Goal: Register for event/course

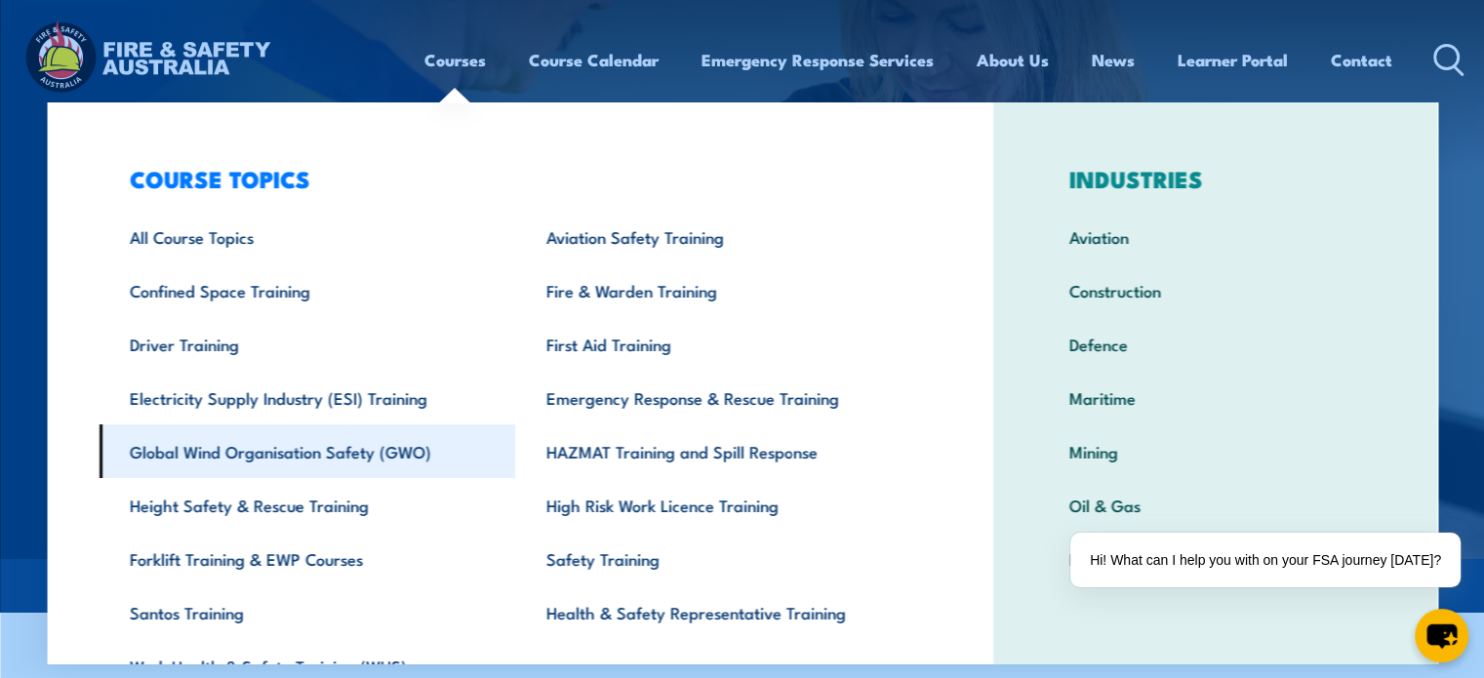
scroll to position [98, 0]
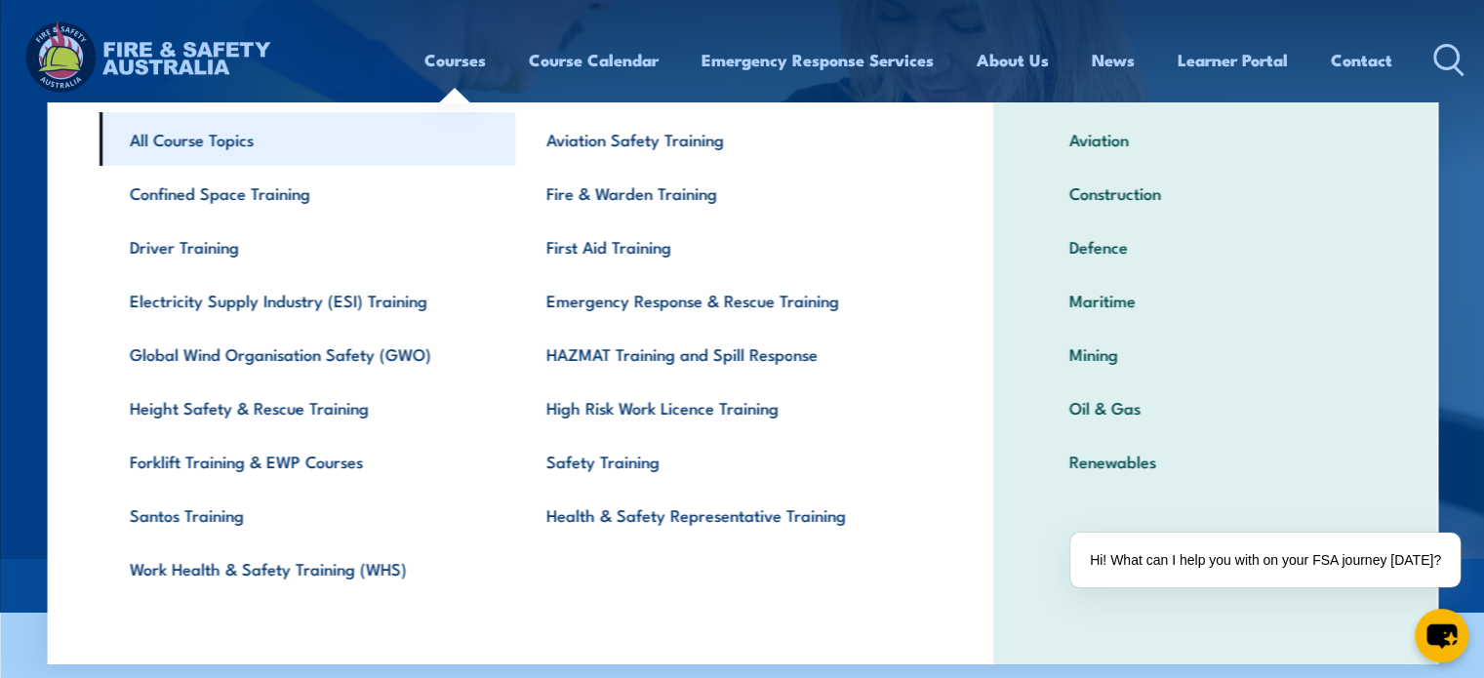
click at [207, 140] on link "All Course Topics" at bounding box center [307, 139] width 417 height 54
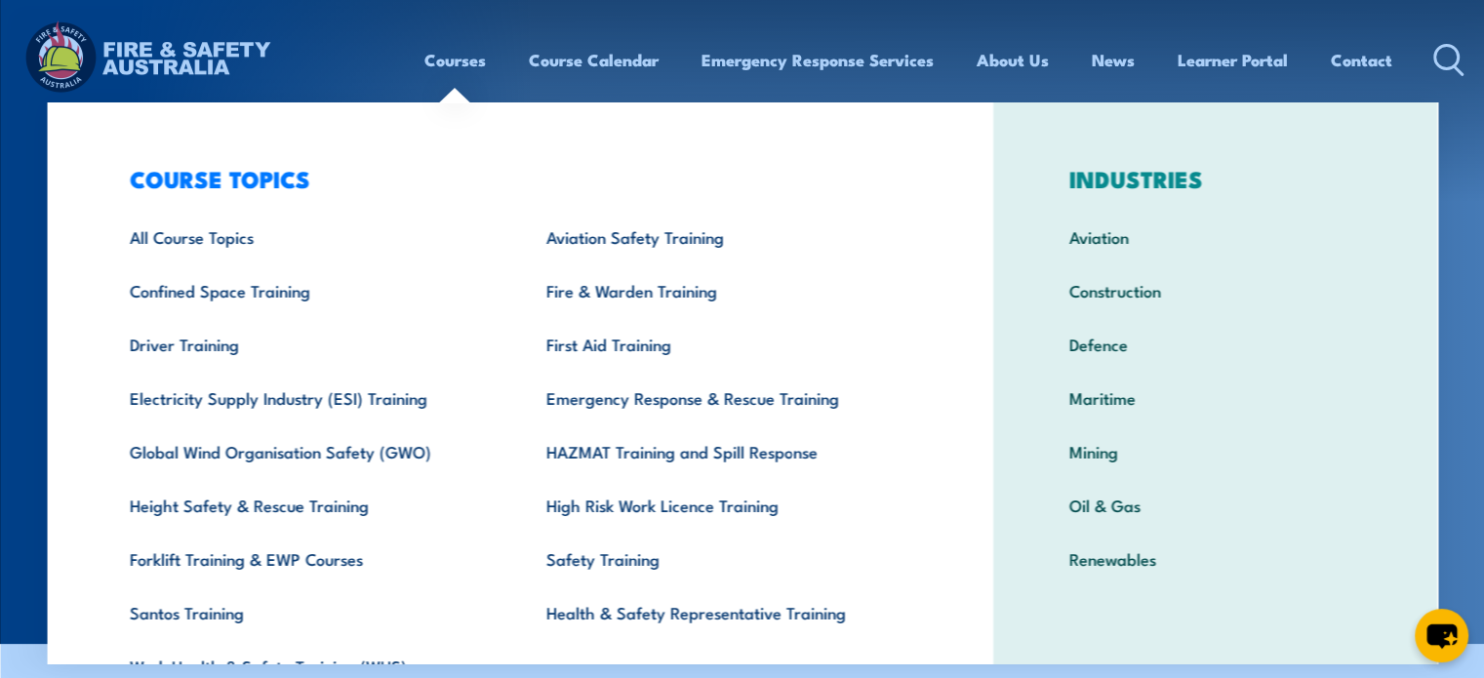
click at [20, 537] on section "COURSES Find a course thats right for you and your team. We can train on your w…" at bounding box center [742, 322] width 1484 height 644
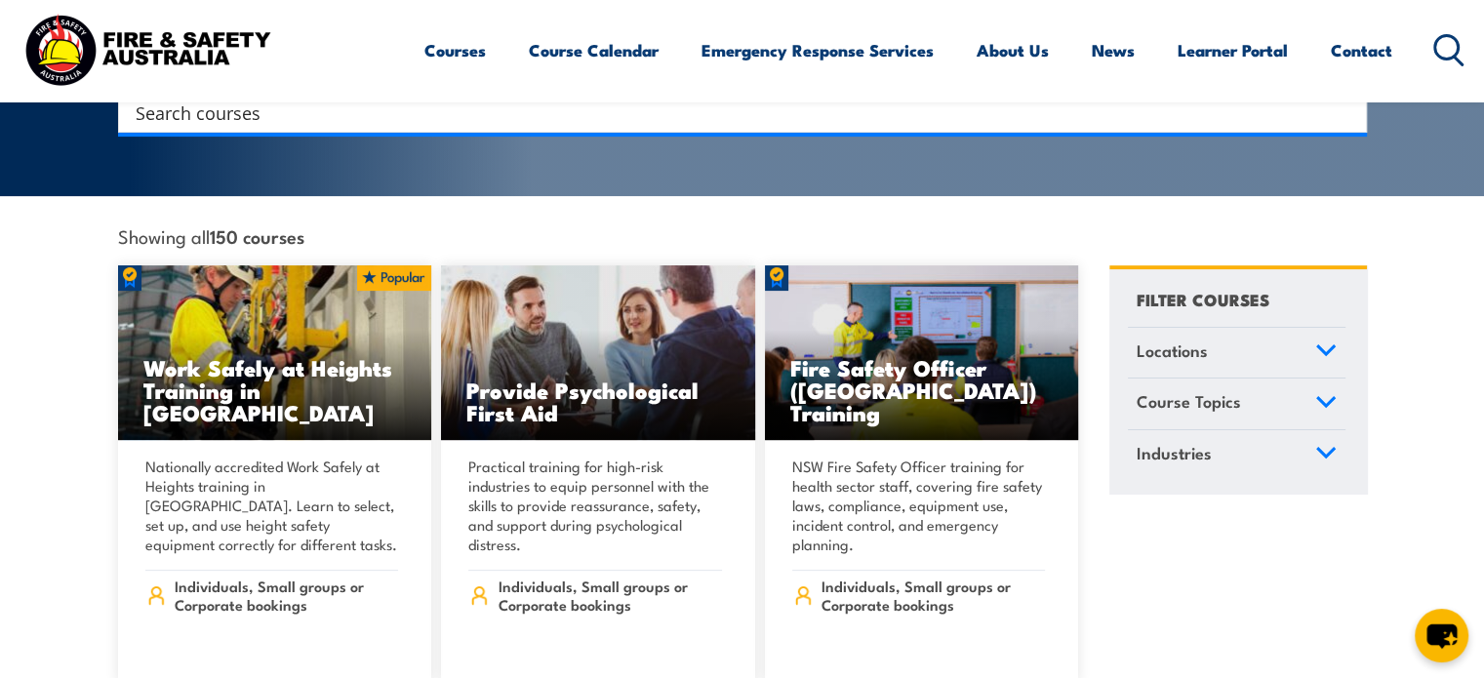
scroll to position [585, 0]
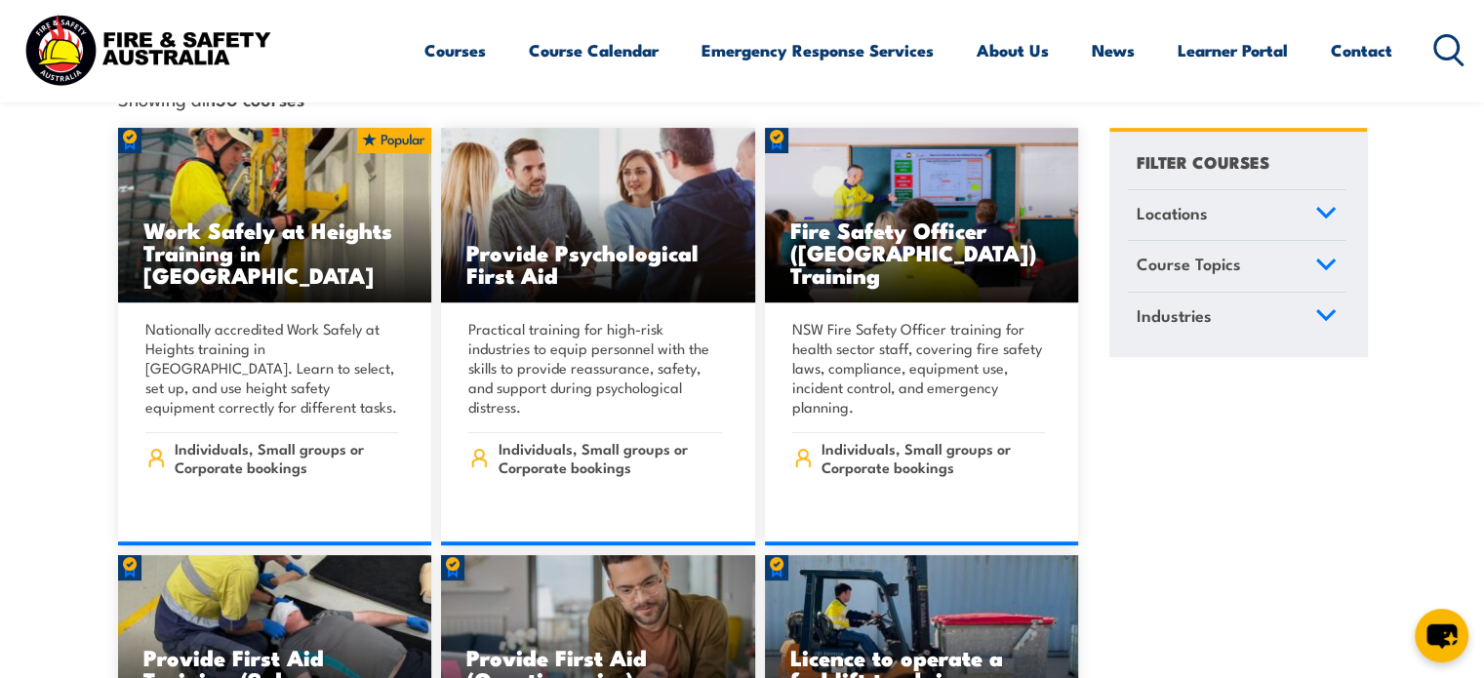
click at [1333, 206] on icon at bounding box center [1325, 213] width 21 height 14
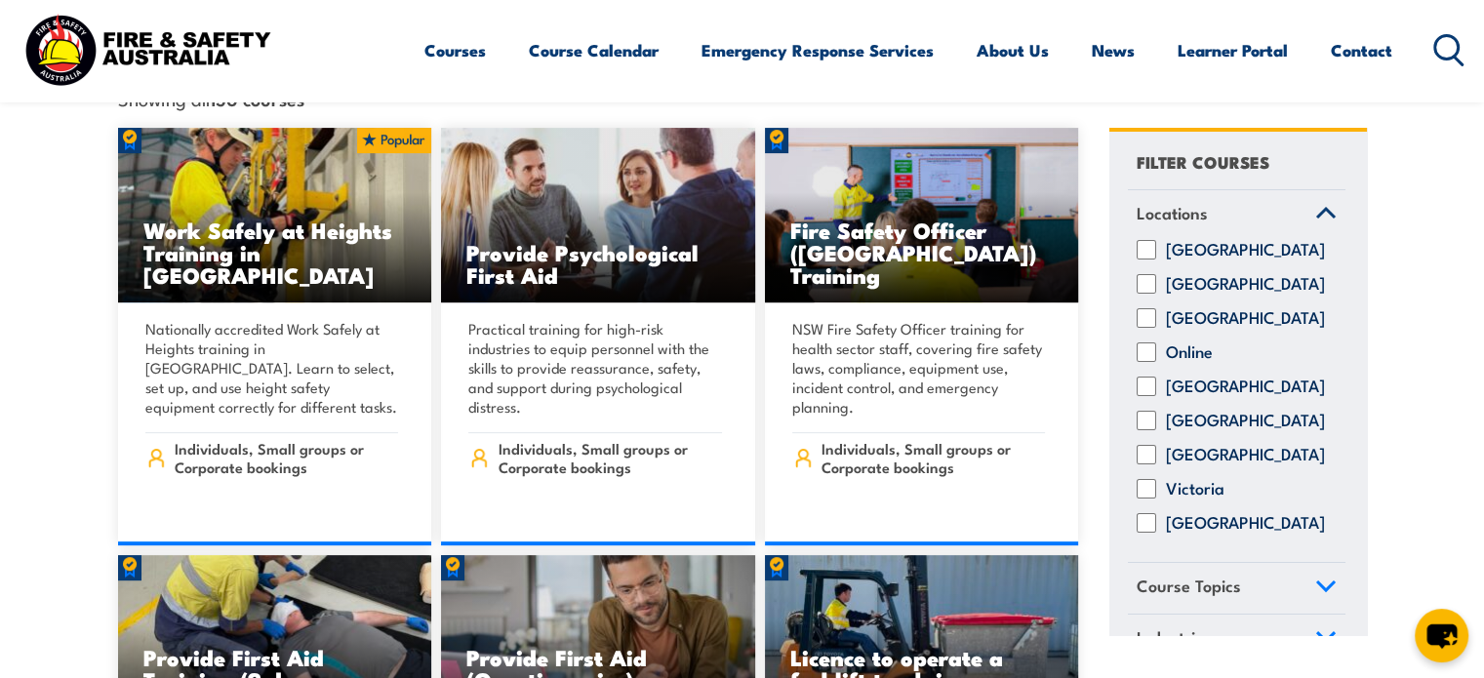
click at [1147, 378] on input "[GEOGRAPHIC_DATA]" at bounding box center [1147, 387] width 20 height 20
checkbox input "true"
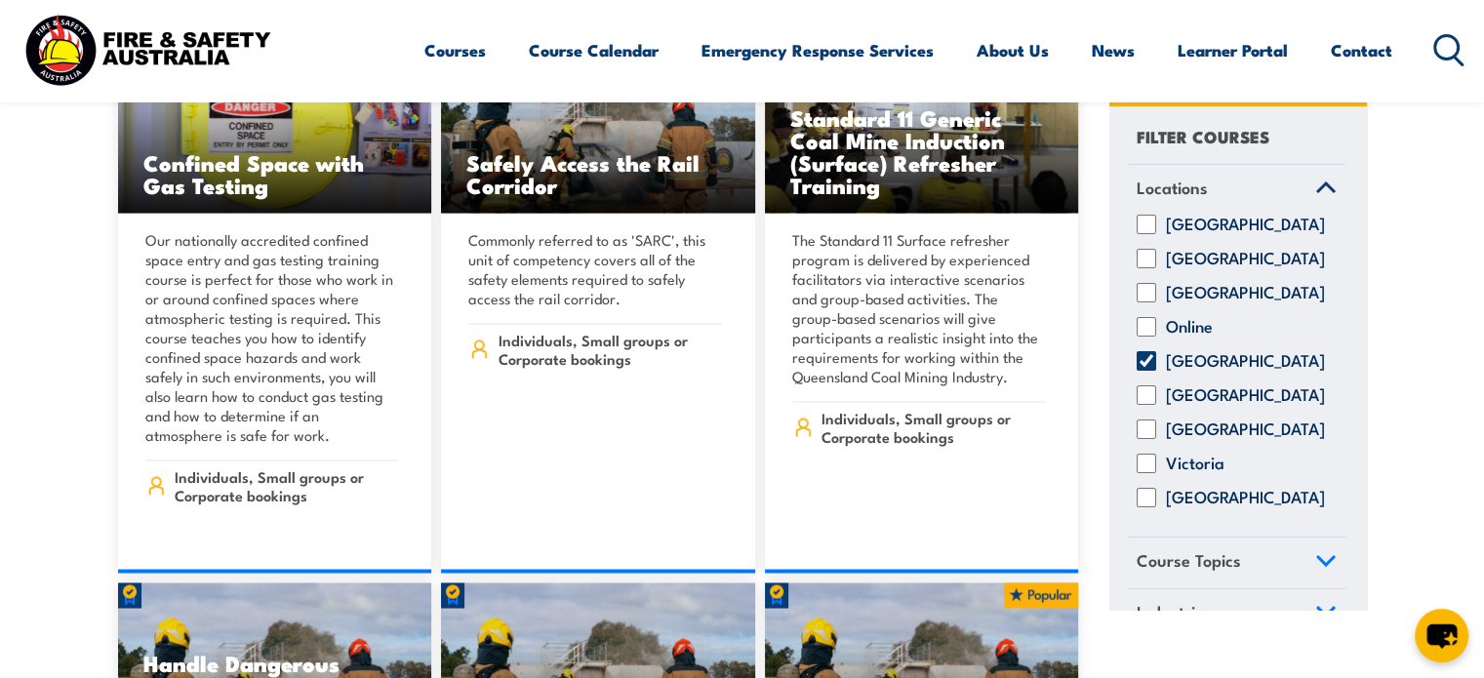
scroll to position [3415, 0]
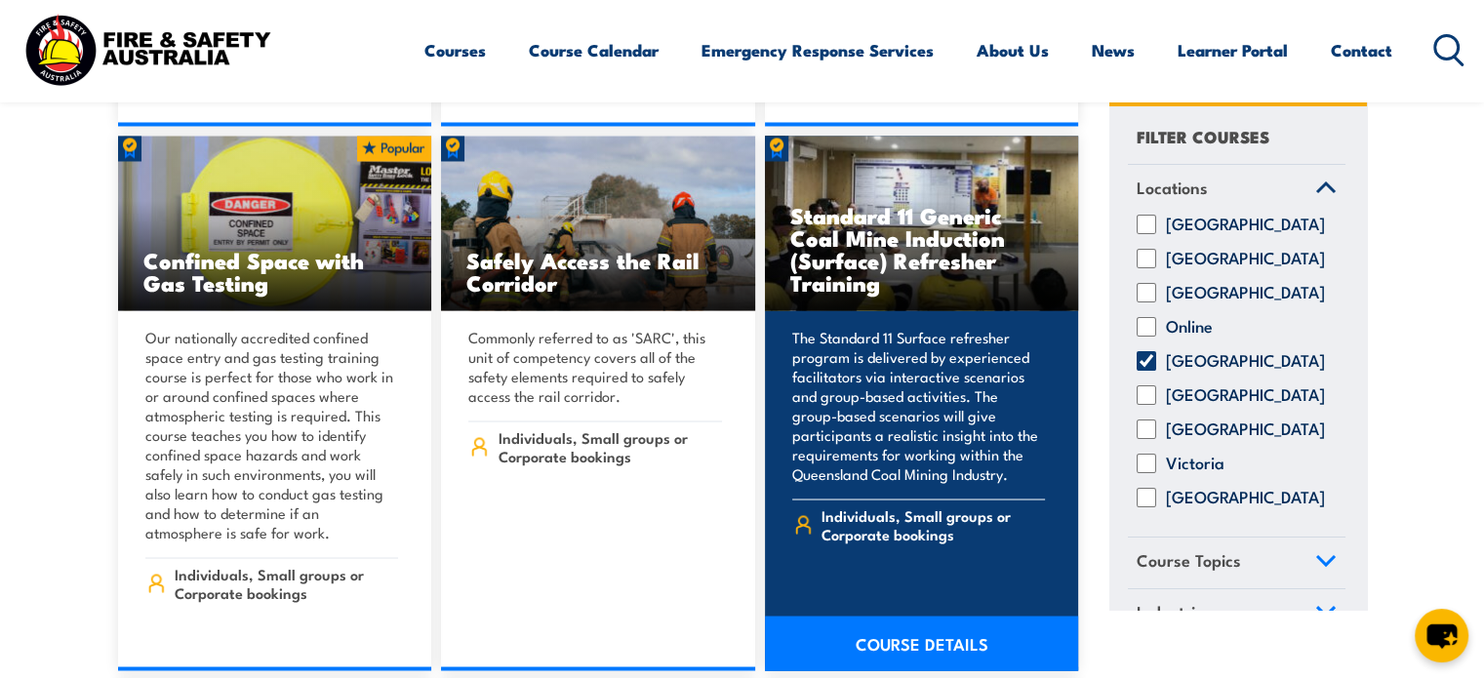
click at [1015, 327] on p "The Standard 11 Surface refresher program is delivered by experienced facilitat…" at bounding box center [919, 405] width 254 height 156
click at [898, 616] on link "COURSE DETAILS" at bounding box center [922, 643] width 314 height 55
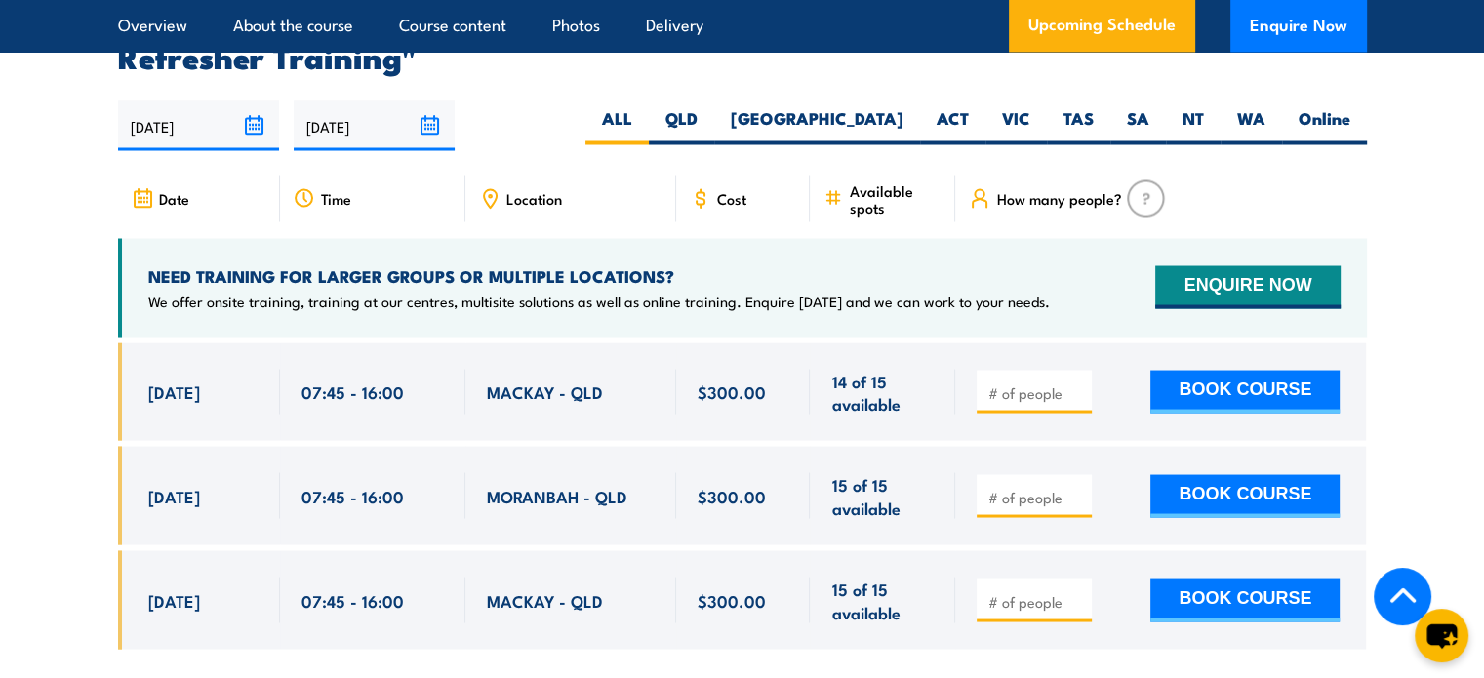
scroll to position [3512, 0]
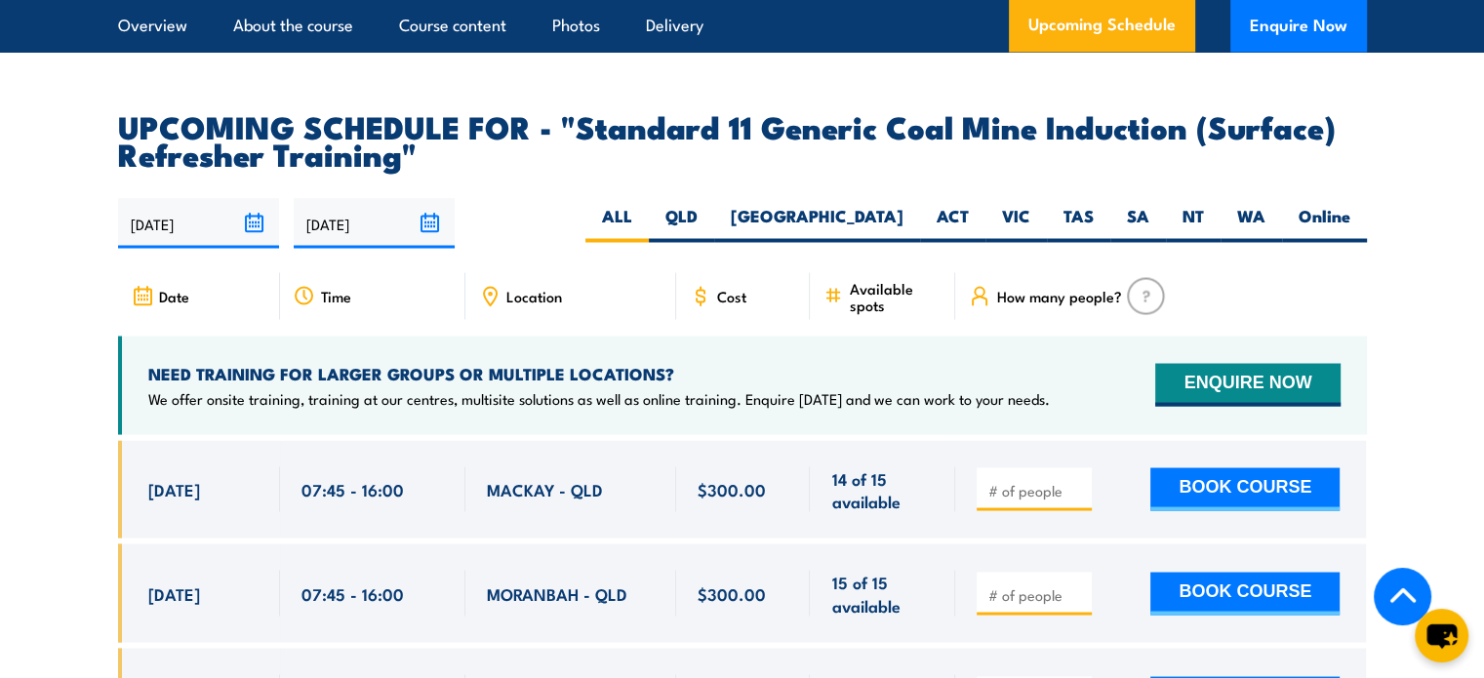
click at [529, 287] on span "Location" at bounding box center [534, 295] width 56 height 17
click at [521, 280] on div "Location" at bounding box center [570, 295] width 211 height 47
click at [714, 204] on label "QLD" at bounding box center [681, 223] width 65 height 38
click at [710, 204] on input "QLD" at bounding box center [704, 210] width 13 height 13
radio input "true"
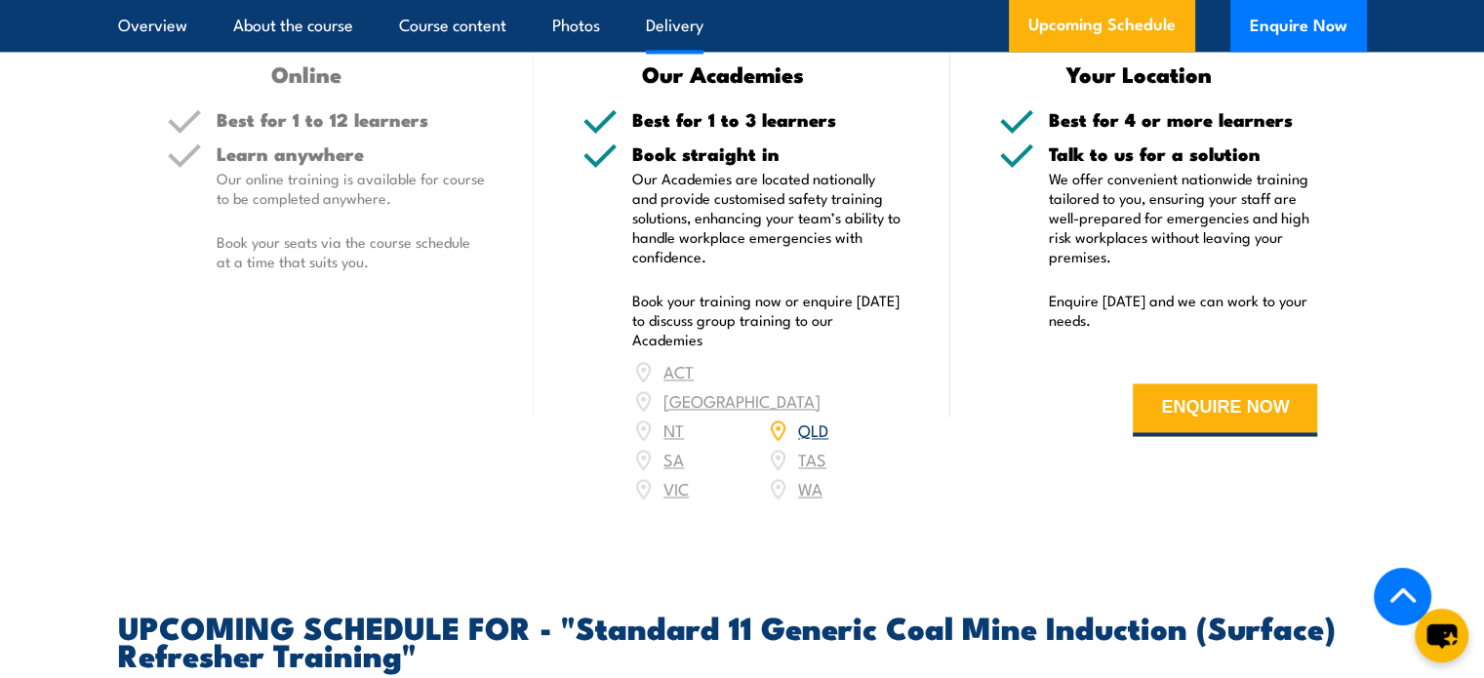
scroll to position [2689, 0]
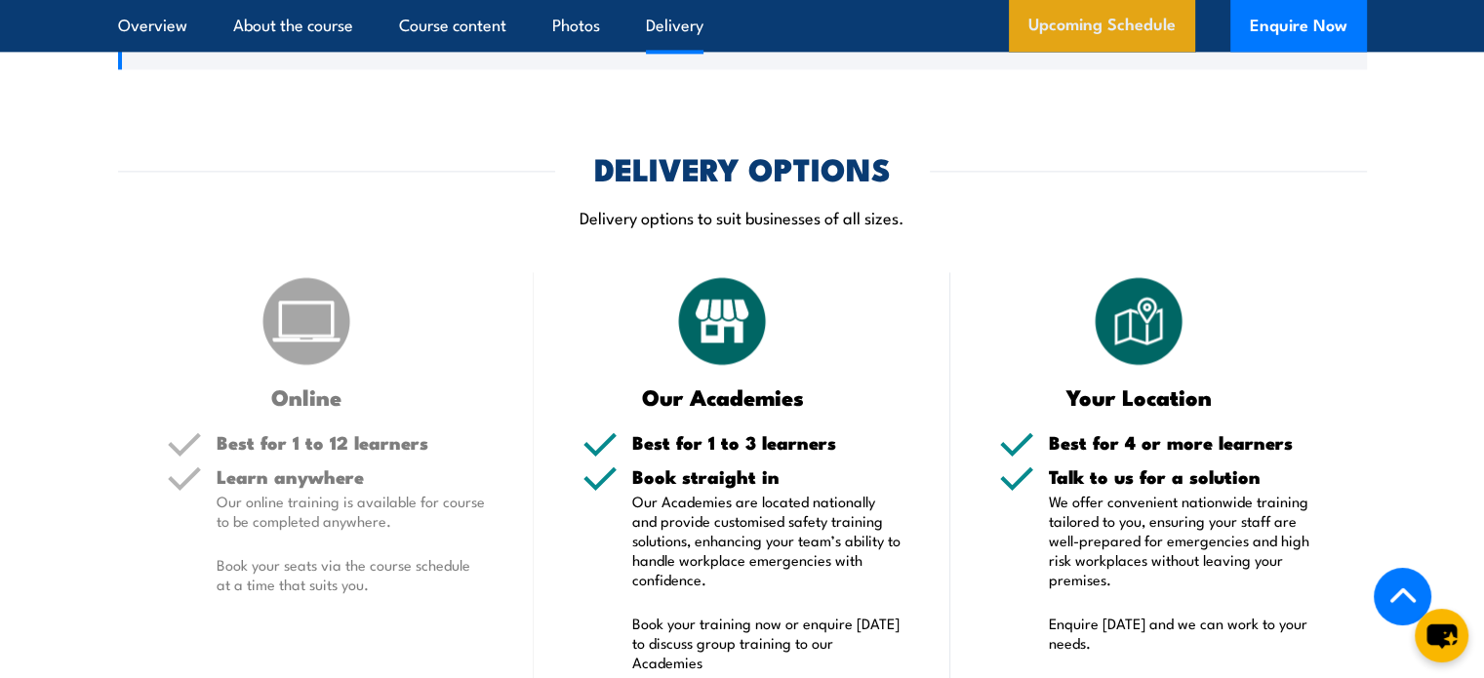
click at [1088, 41] on link "Upcoming Schedule" at bounding box center [1102, 26] width 186 height 53
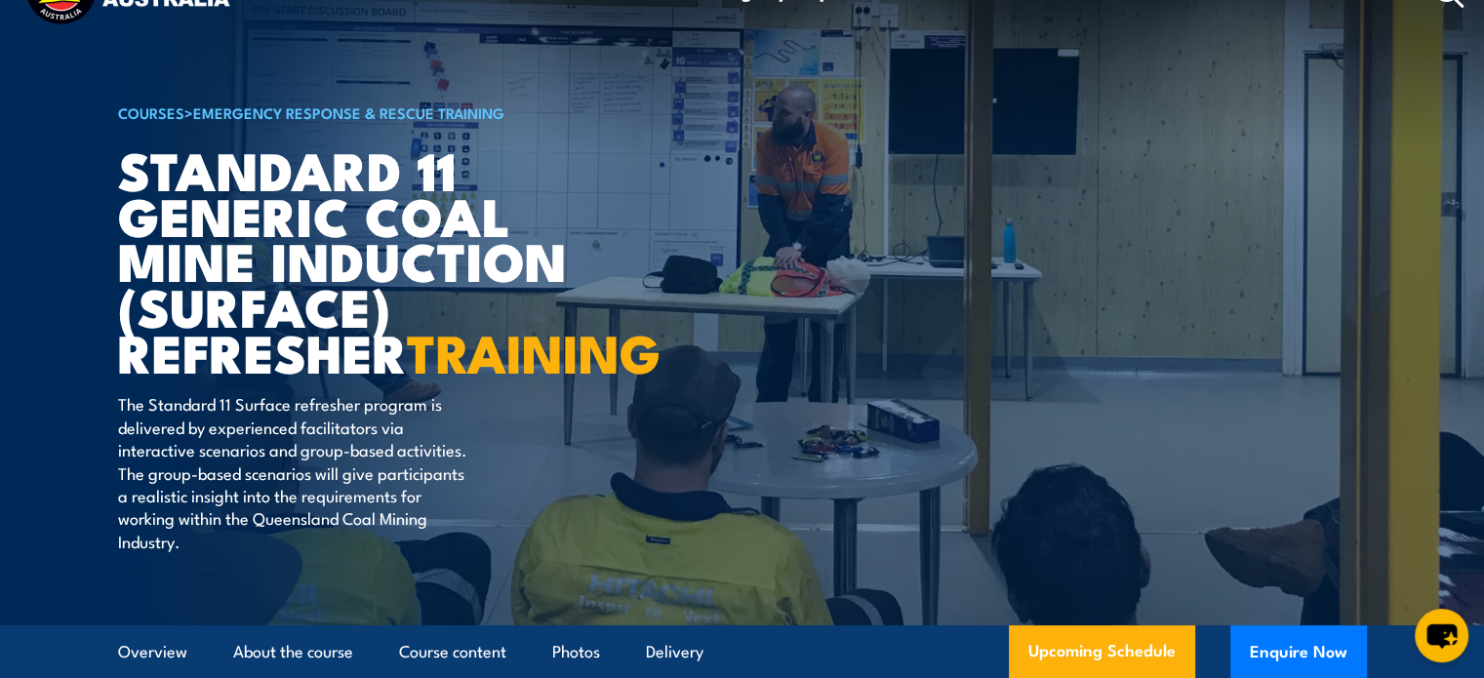
scroll to position [0, 0]
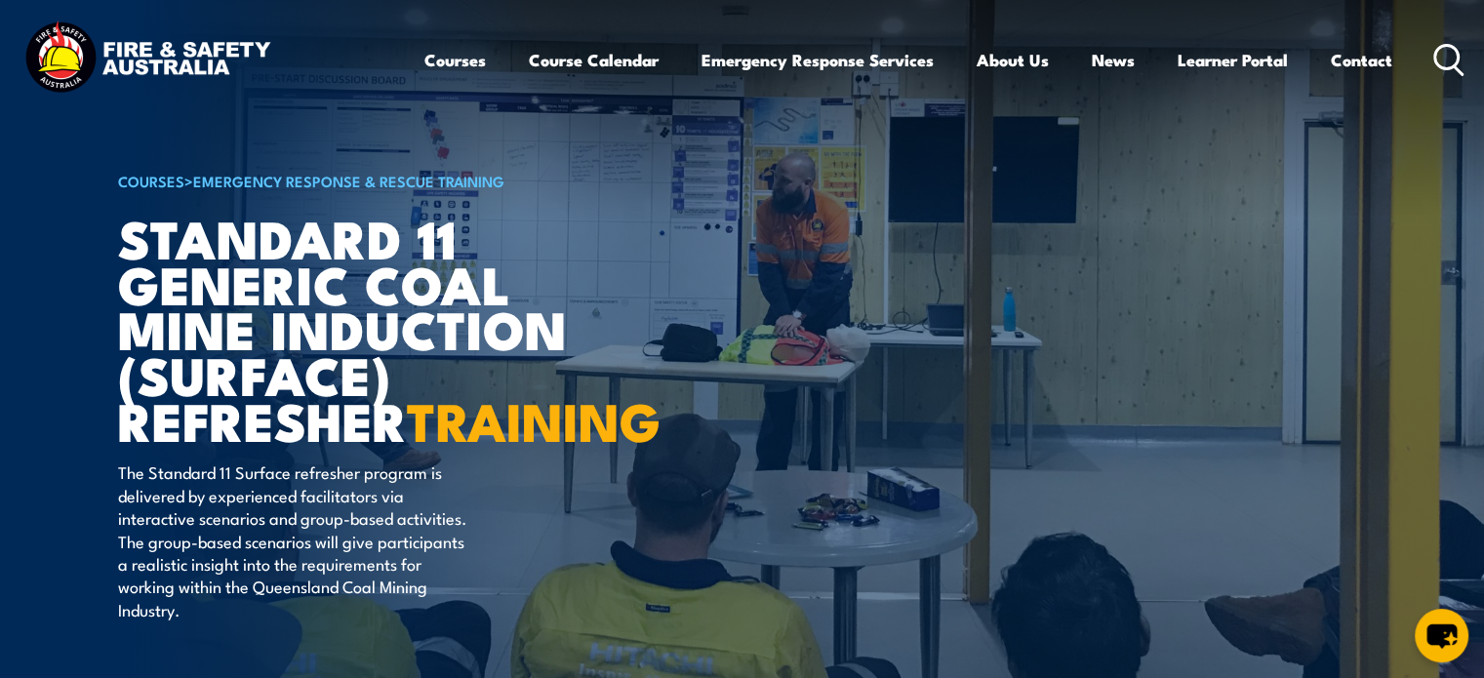
click at [1445, 61] on icon at bounding box center [1448, 60] width 31 height 32
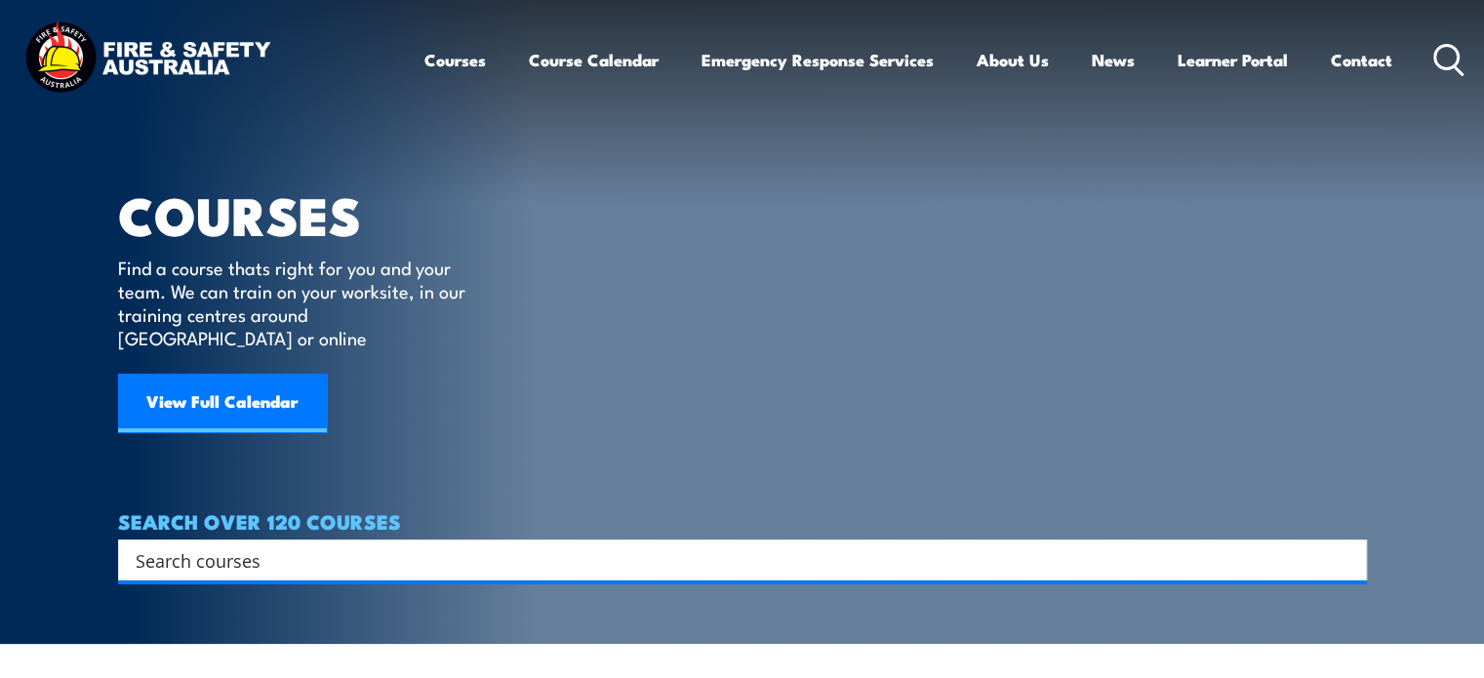
click at [317, 545] on input "Search input" at bounding box center [730, 559] width 1188 height 29
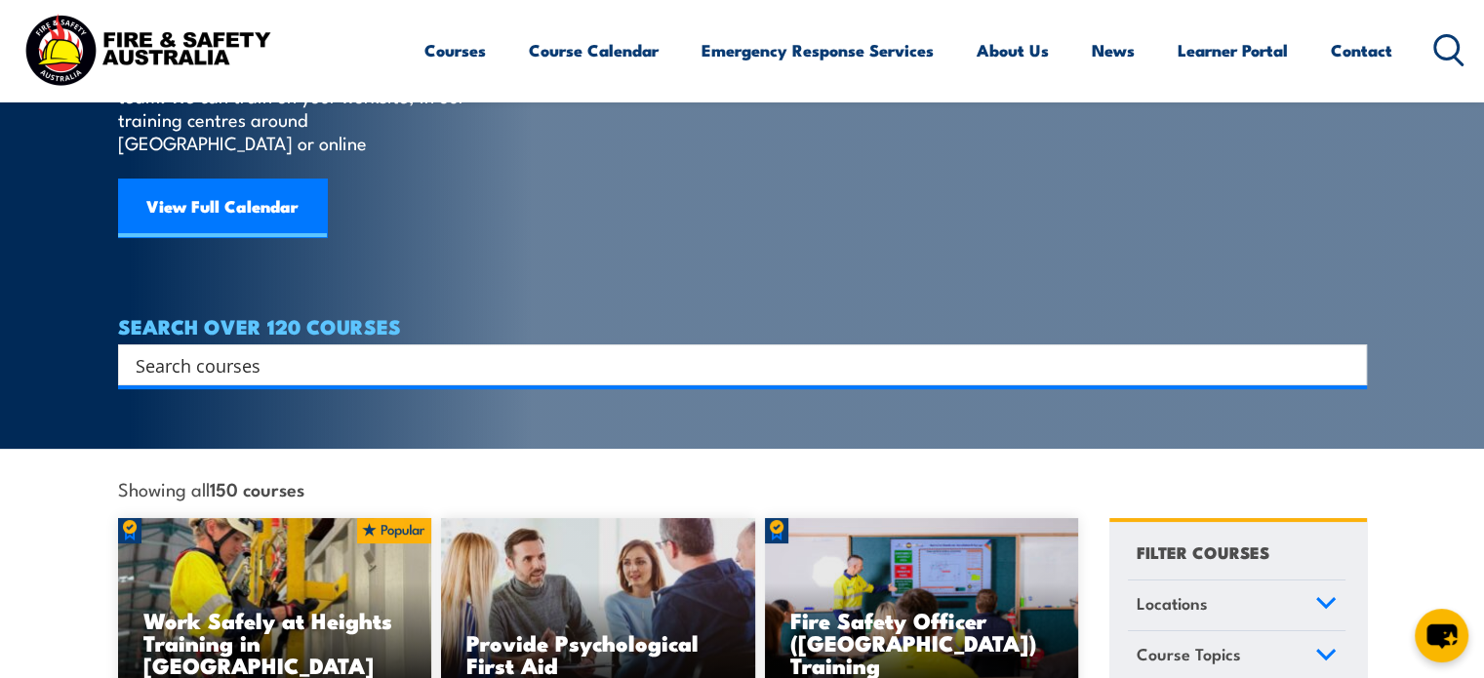
scroll to position [293, 0]
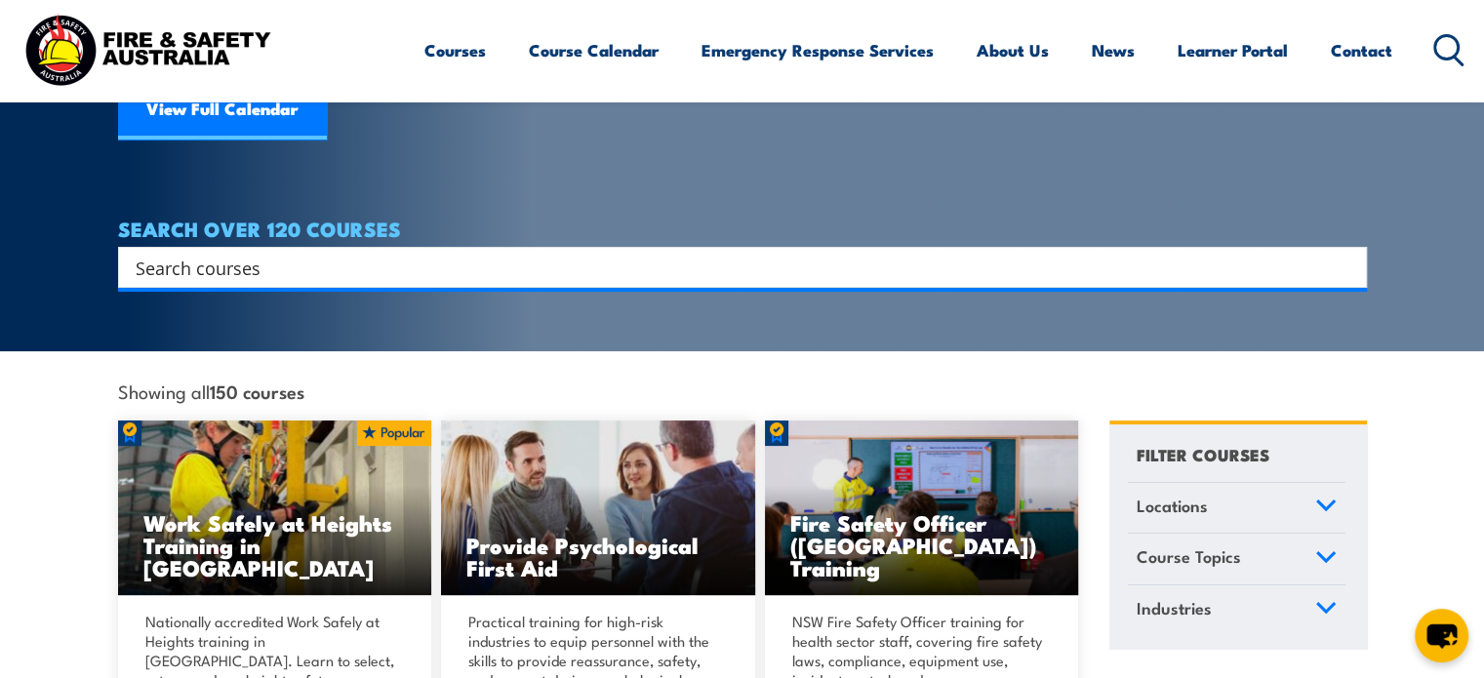
click at [1323, 499] on icon at bounding box center [1325, 506] width 21 height 14
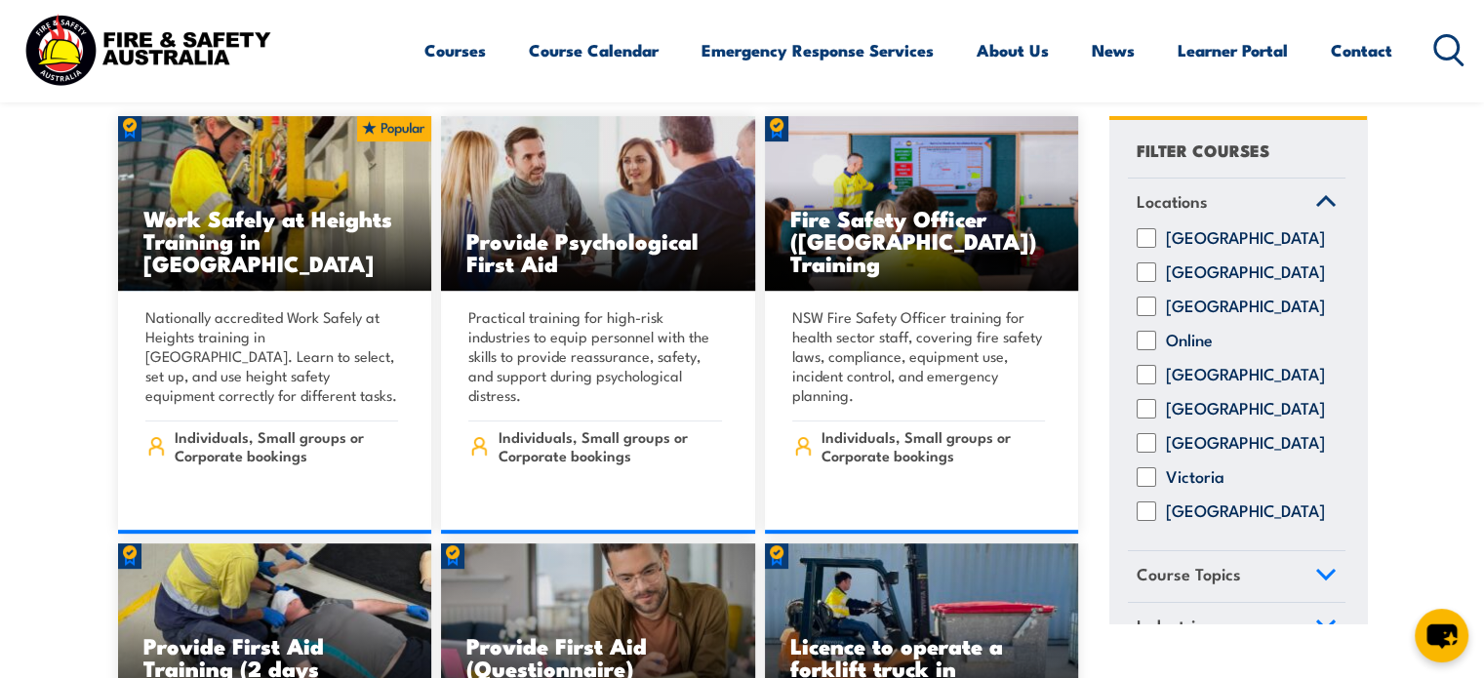
scroll to position [585, 0]
